Goal: Information Seeking & Learning: Check status

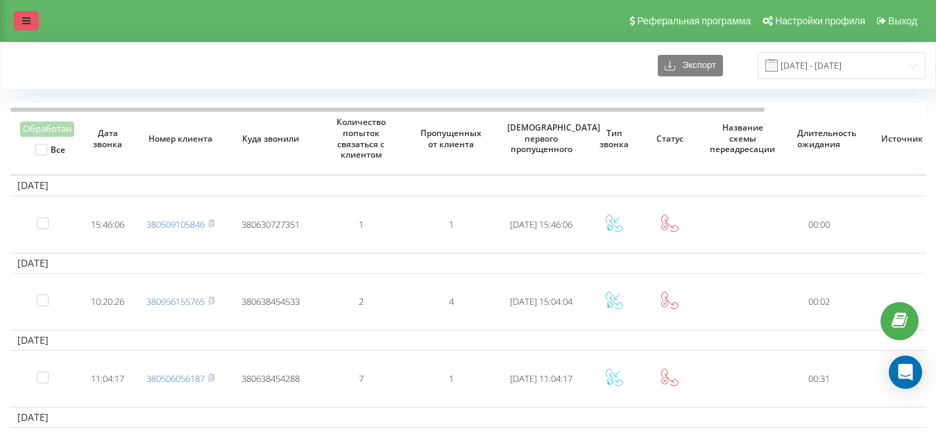
click at [28, 16] on icon at bounding box center [26, 21] width 8 height 10
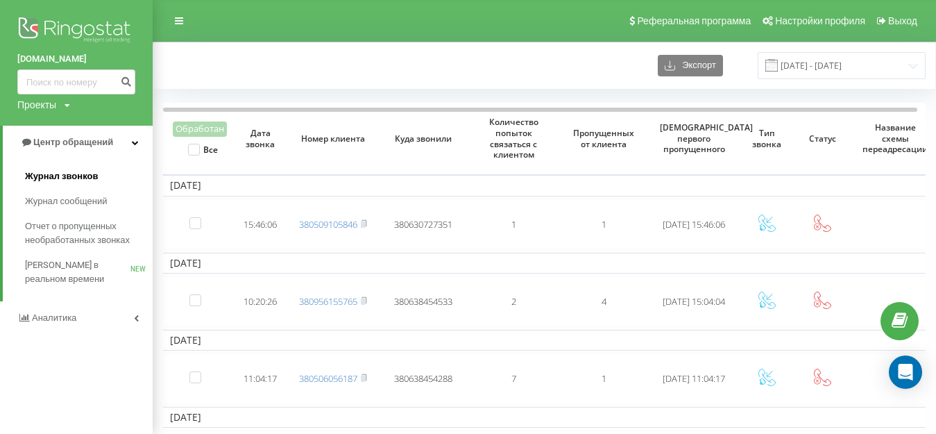
click at [53, 176] on span "Журнал звонков" at bounding box center [61, 176] width 73 height 14
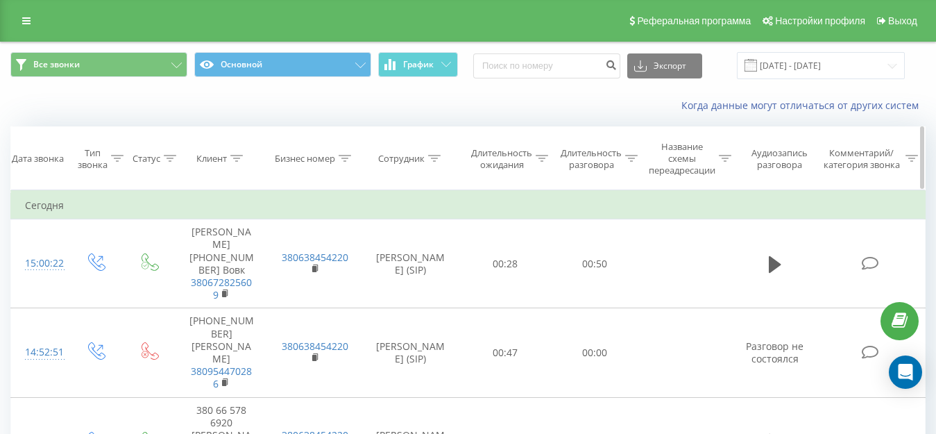
click at [627, 155] on icon at bounding box center [631, 158] width 12 height 7
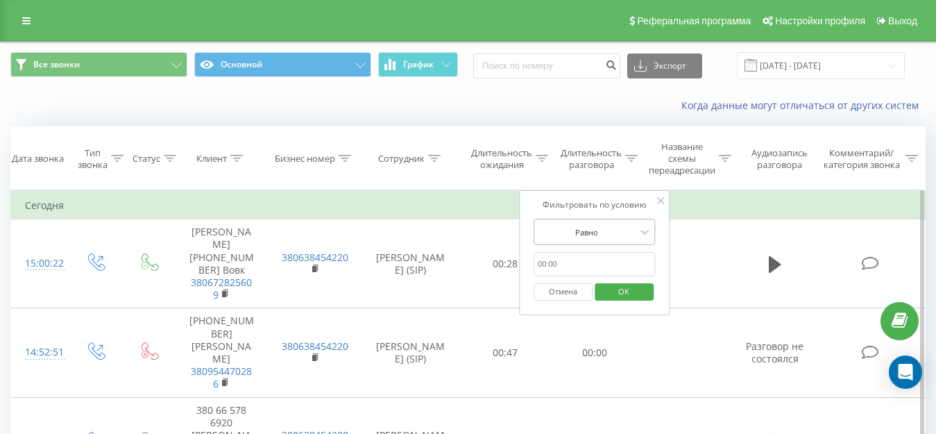
click at [605, 230] on div at bounding box center [587, 232] width 99 height 13
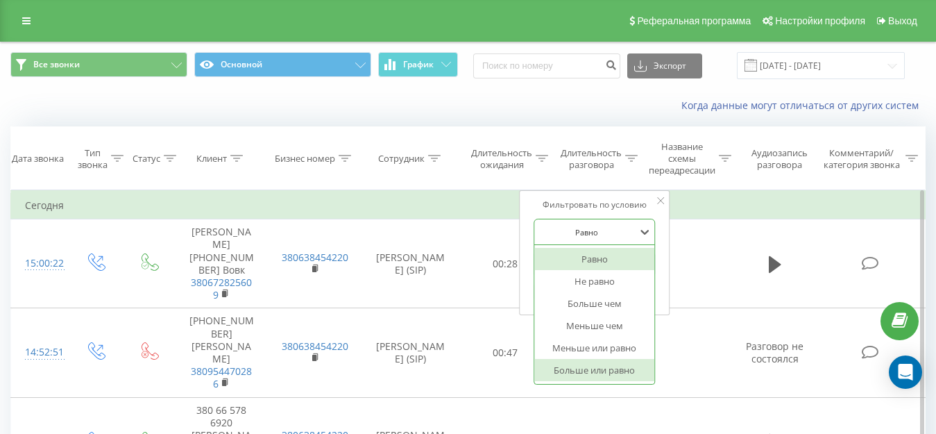
click at [591, 365] on div "Больше или равно" at bounding box center [594, 370] width 121 height 22
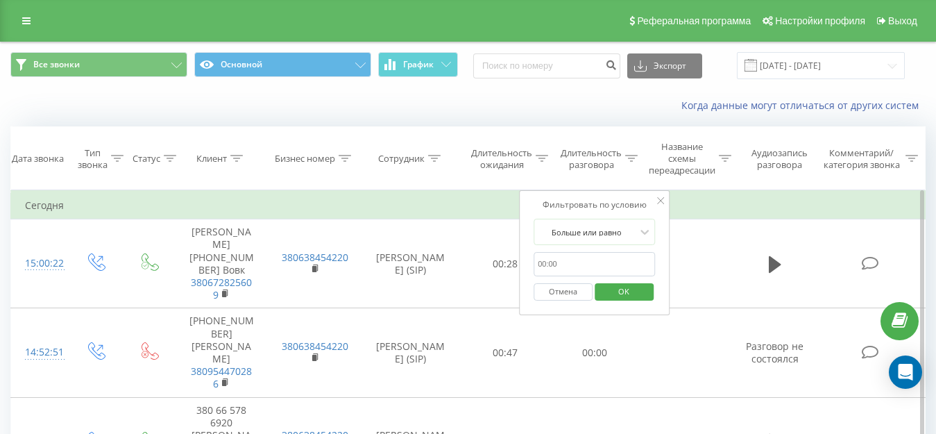
click at [596, 271] on input "text" at bounding box center [595, 264] width 122 height 24
type input "30"
click at [614, 289] on span "OK" at bounding box center [624, 291] width 39 height 22
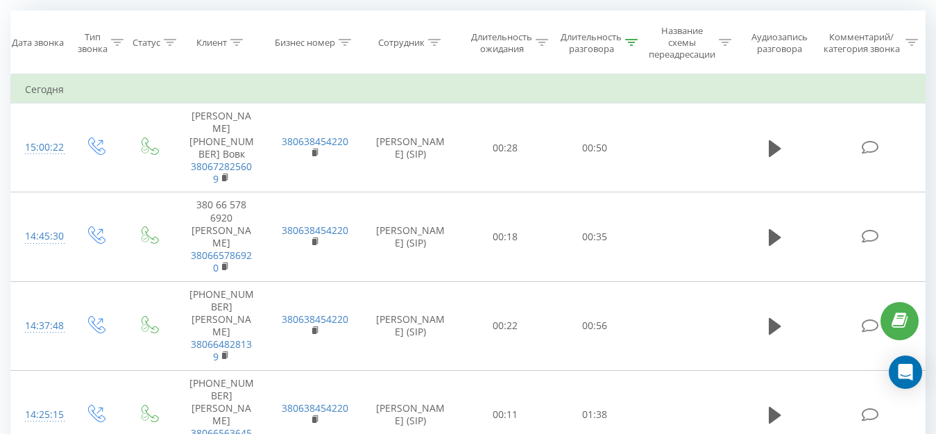
scroll to position [101, 0]
